Goal: Task Accomplishment & Management: Complete application form

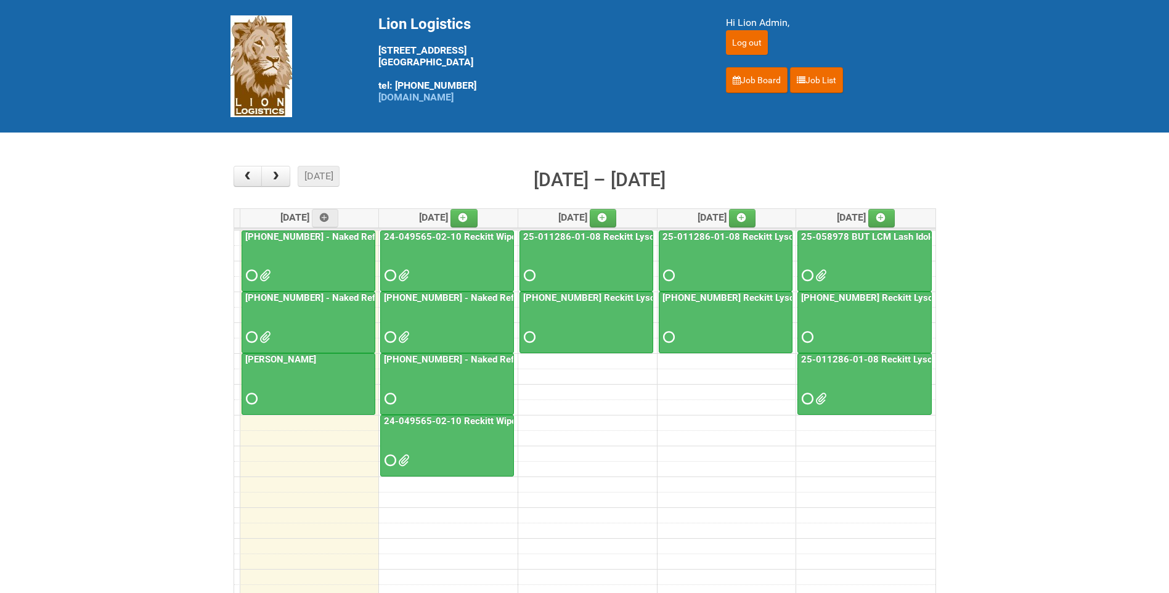
scroll to position [35, 0]
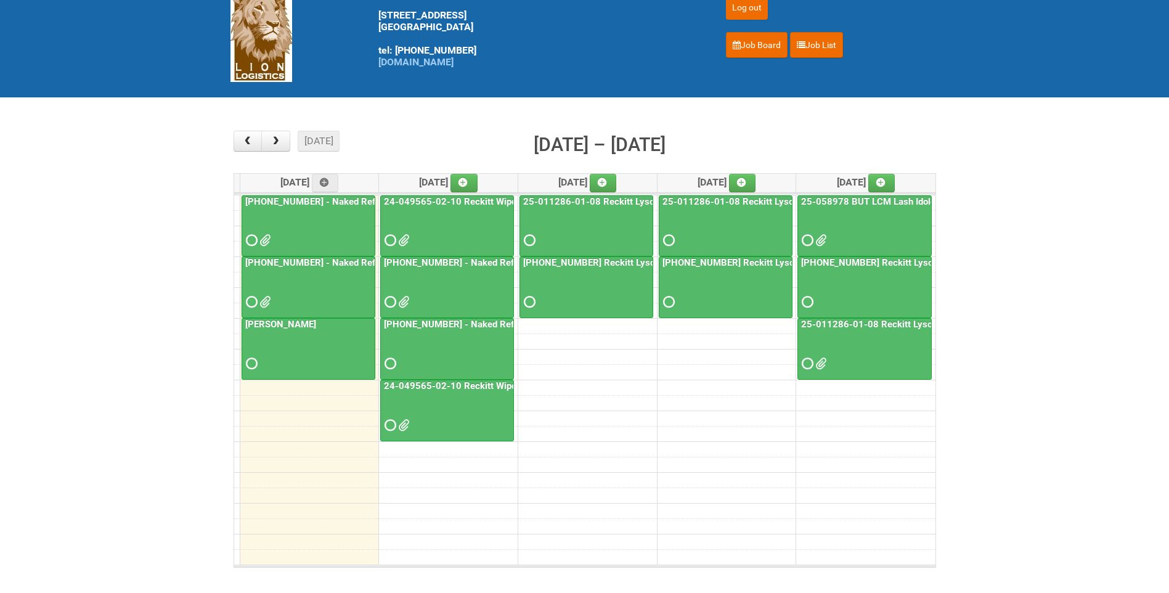
click at [404, 421] on span at bounding box center [402, 425] width 9 height 9
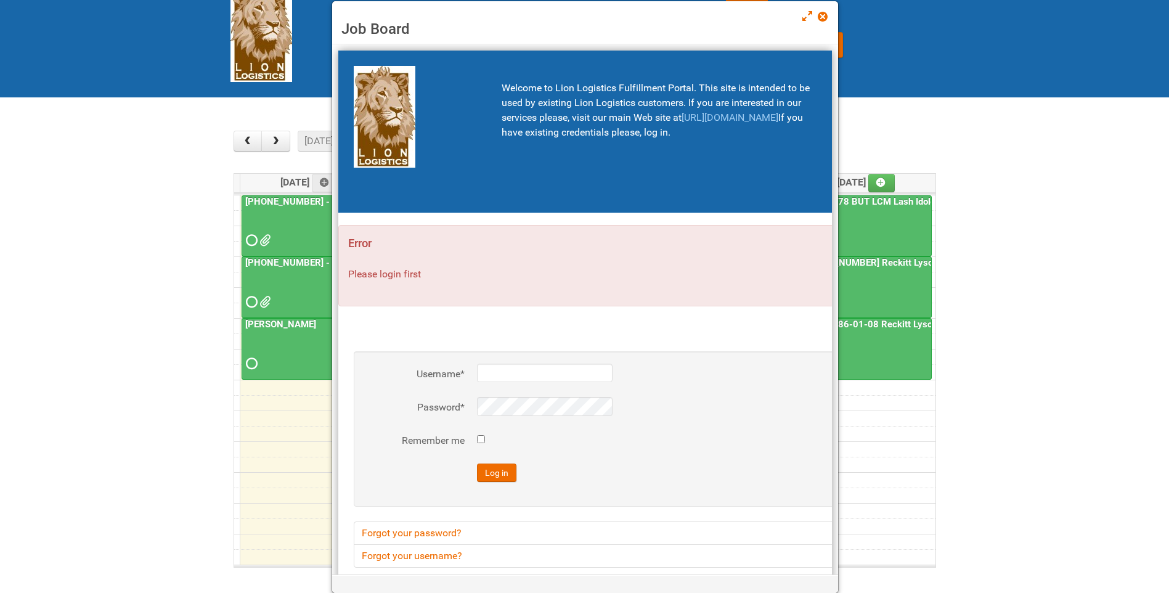
type input "lion"
click at [826, 15] on span at bounding box center [822, 16] width 9 height 9
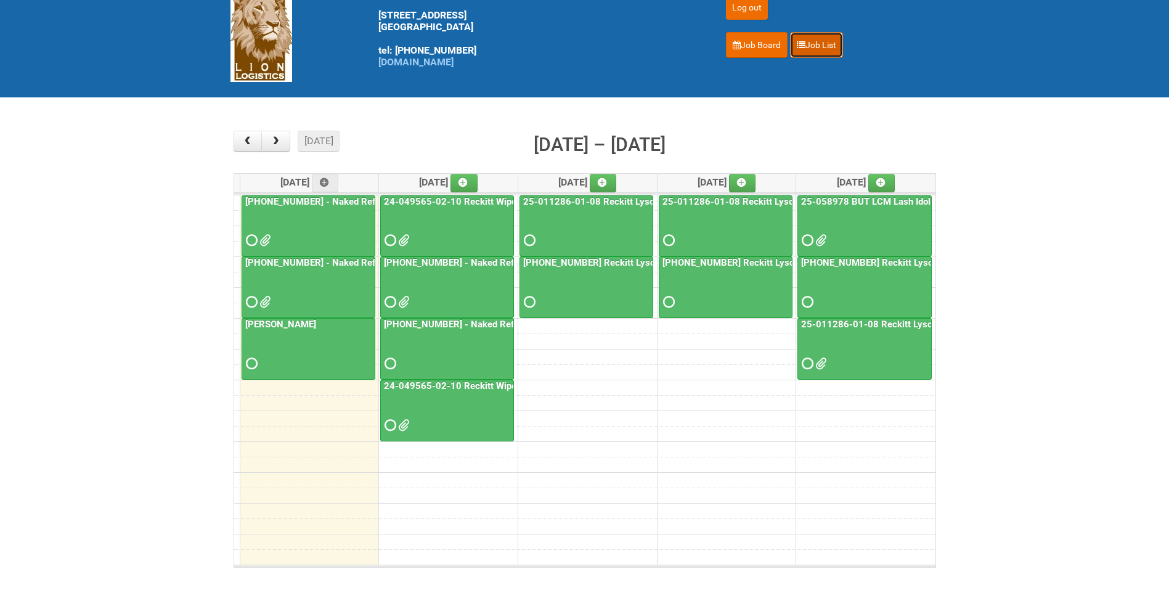
click at [836, 42] on link "Job List" at bounding box center [816, 45] width 53 height 26
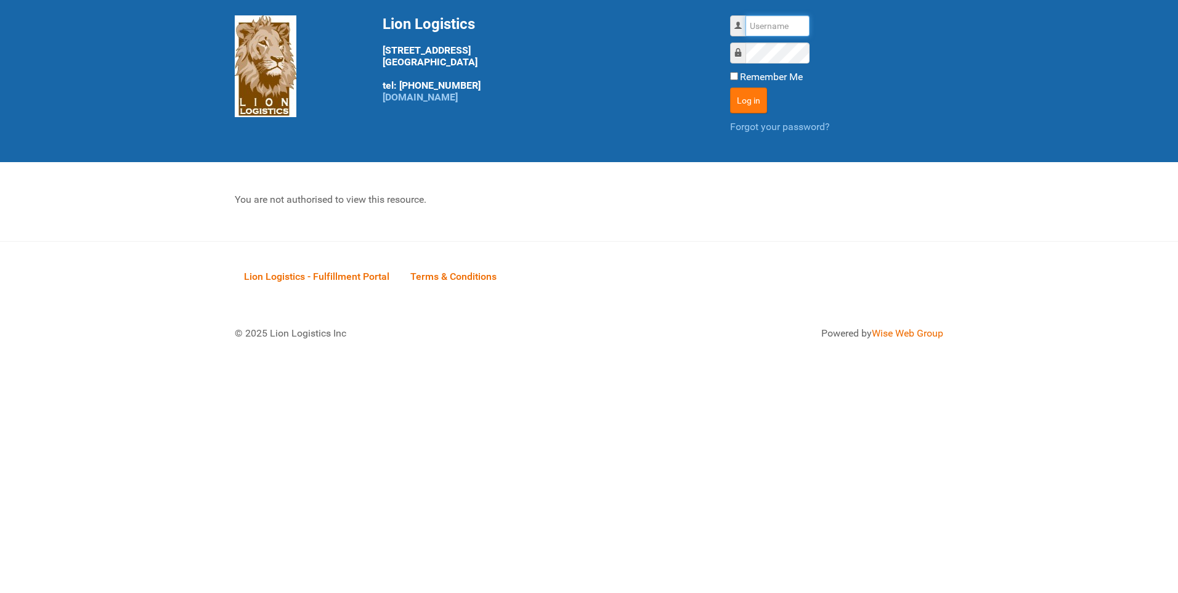
type input "lion"
click at [739, 105] on button "Log in" at bounding box center [748, 100] width 37 height 26
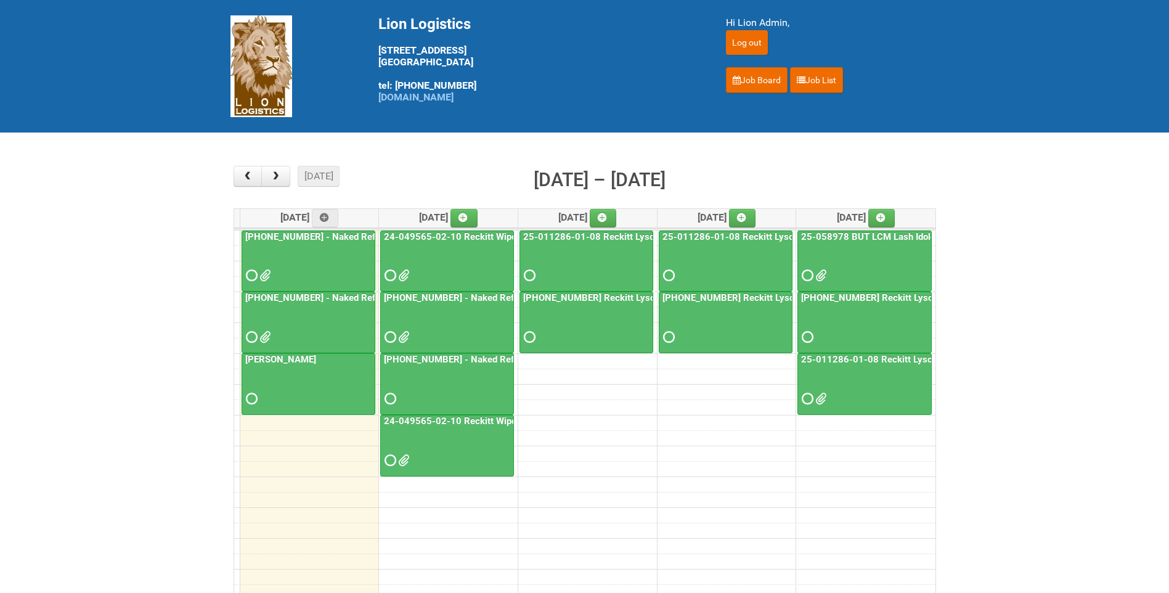
click at [460, 444] on div at bounding box center [446, 449] width 131 height 40
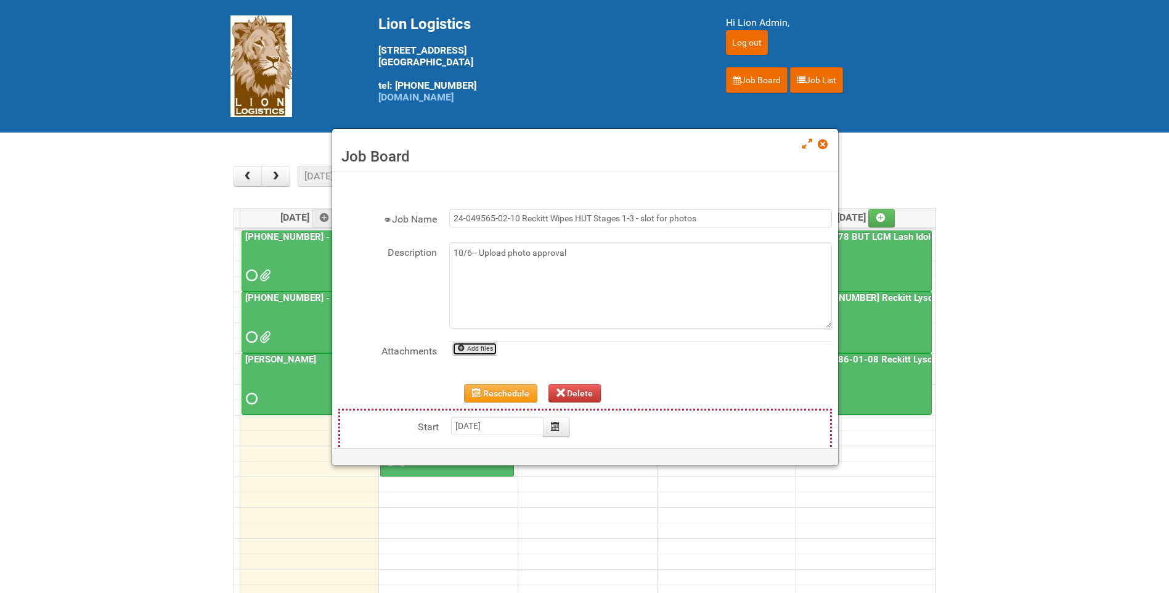
click at [477, 354] on link "Add files" at bounding box center [474, 349] width 45 height 14
type input "C:\fakepath\GROUP 1001.jpg"
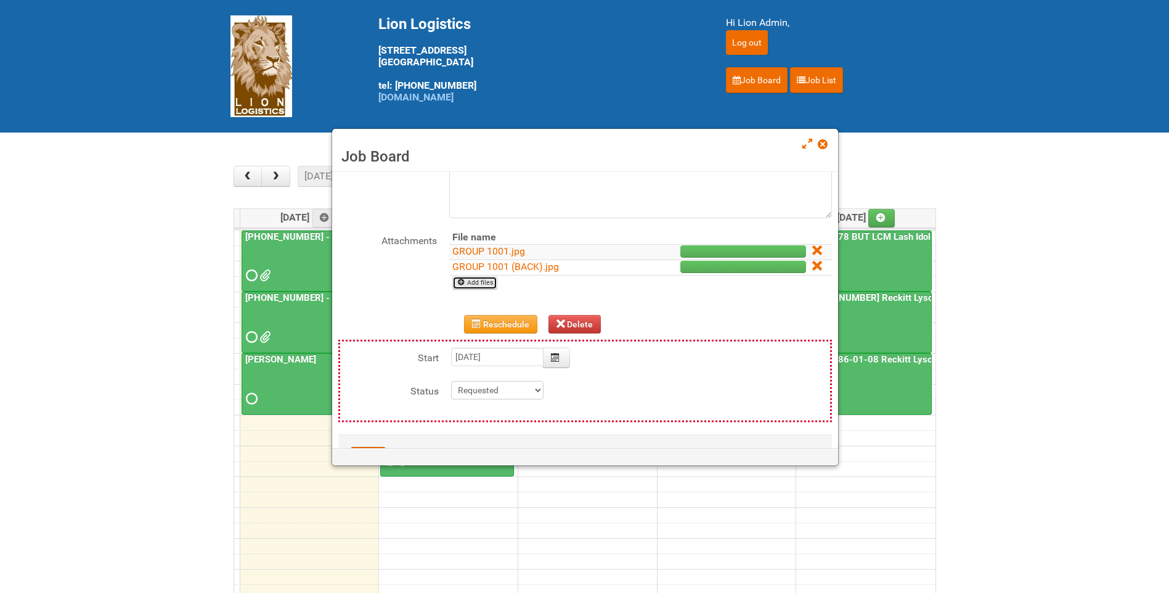
scroll to position [123, 0]
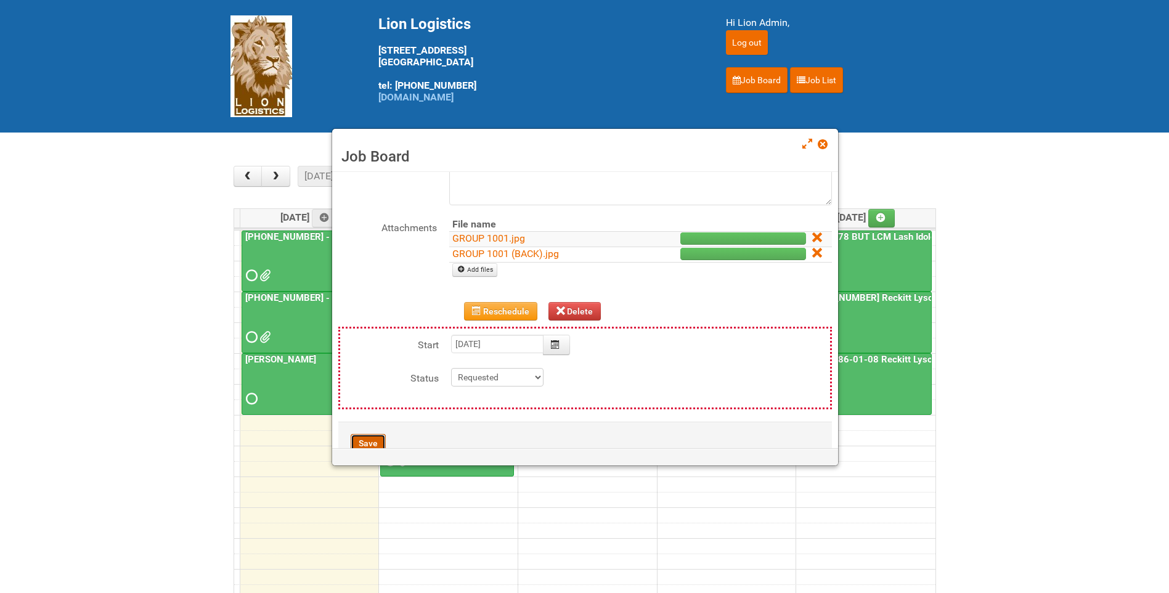
click at [356, 438] on button "Save" at bounding box center [368, 443] width 35 height 18
type input "2025-10-07 15:00:00"
